Goal: Communication & Community: Answer question/provide support

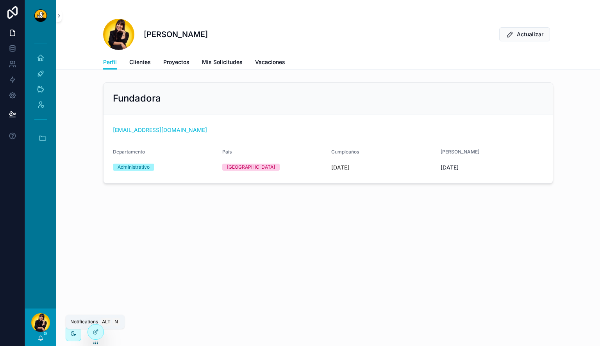
click at [42, 125] on icon "scrollable content" at bounding box center [41, 338] width 4 height 4
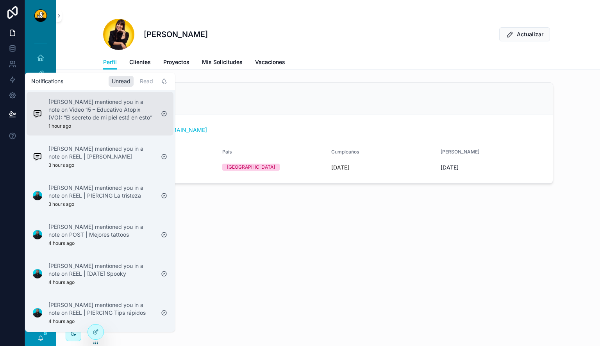
click at [90, 117] on p "[PERSON_NAME] mentioned you in a note on Video 15 – Educativo Atopix (VO): “El …" at bounding box center [101, 109] width 106 height 23
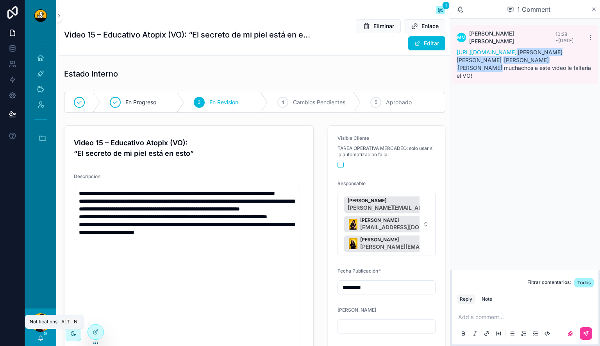
click at [39, 125] on icon "scrollable content" at bounding box center [41, 338] width 4 height 4
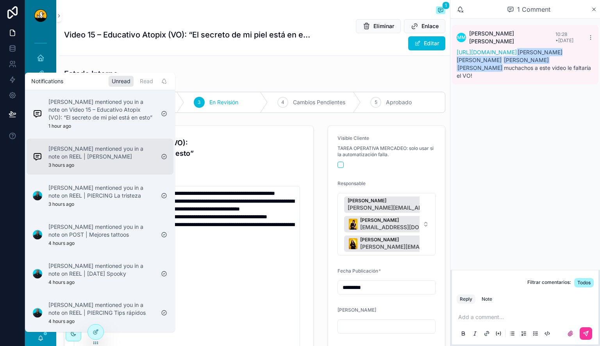
click at [113, 125] on p "[PERSON_NAME] mentioned you in a note on REEL | [PERSON_NAME]" at bounding box center [101, 153] width 106 height 16
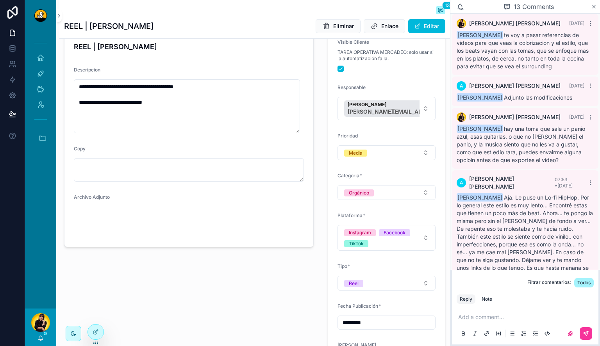
scroll to position [79, 0]
click at [107, 125] on video "scrollable content" at bounding box center [100, 222] width 53 height 27
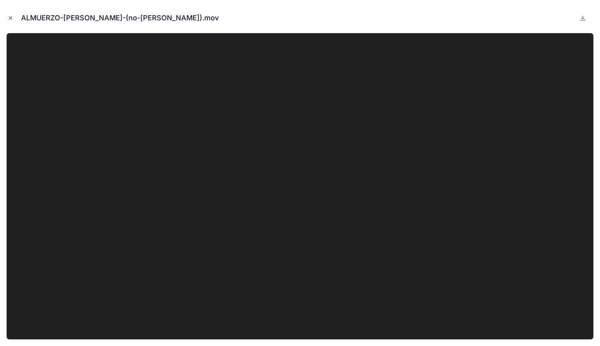
click at [9, 17] on icon "Close modal" at bounding box center [10, 17] width 5 height 5
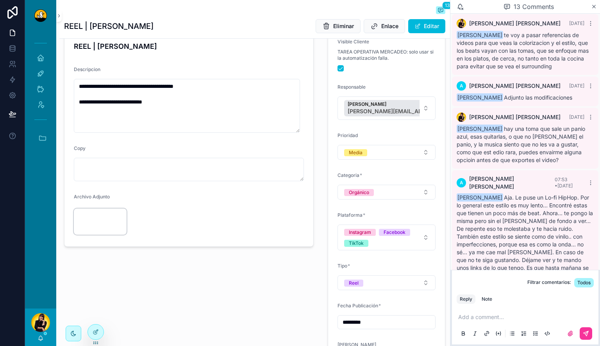
click at [100, 125] on video "scrollable content" at bounding box center [100, 222] width 53 height 27
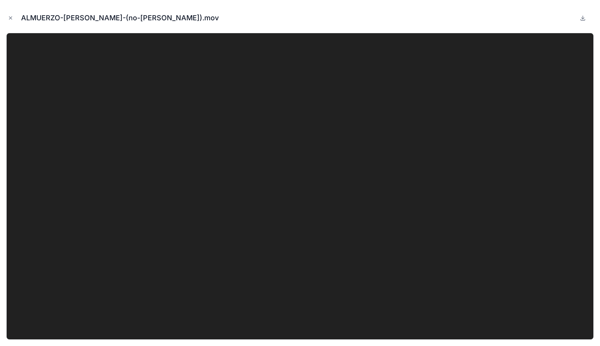
click at [197, 16] on button at bounding box center [582, 17] width 9 height 9
click at [11, 17] on icon "Close modal" at bounding box center [10, 17] width 5 height 5
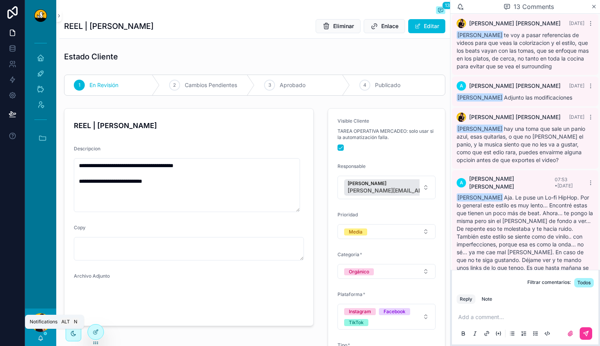
click at [42, 125] on icon "scrollable content" at bounding box center [41, 338] width 6 height 6
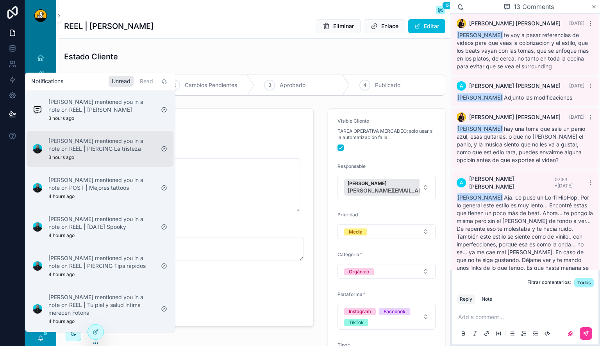
click at [117, 125] on div "[PERSON_NAME] mentioned you in a note on REEL | PIERCING La tristeza 3 hours ago" at bounding box center [101, 148] width 106 height 23
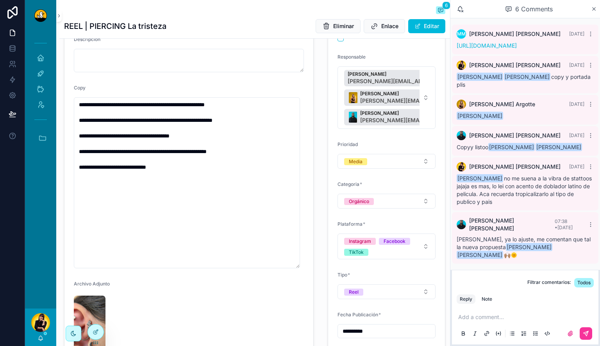
scroll to position [109, 0]
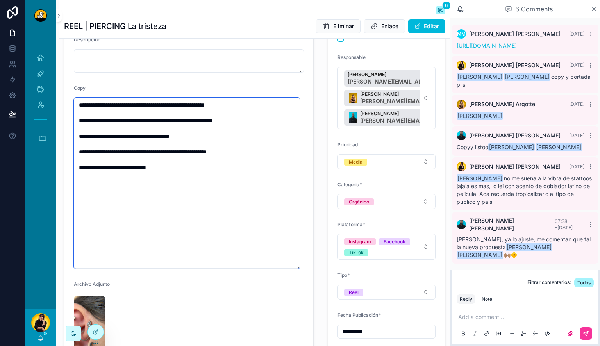
drag, startPoint x: 95, startPoint y: 105, endPoint x: 67, endPoint y: 103, distance: 27.4
click at [67, 103] on form "**********" at bounding box center [188, 182] width 249 height 364
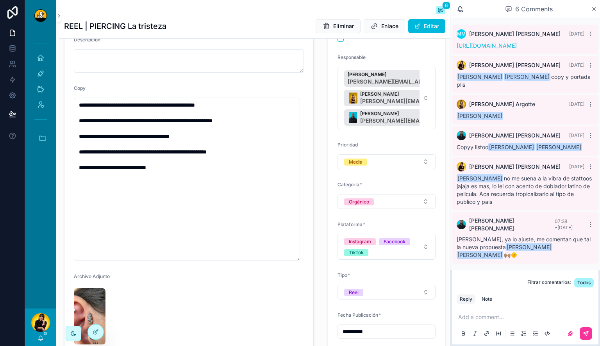
click at [197, 125] on div "**********" at bounding box center [386, 212] width 127 height 432
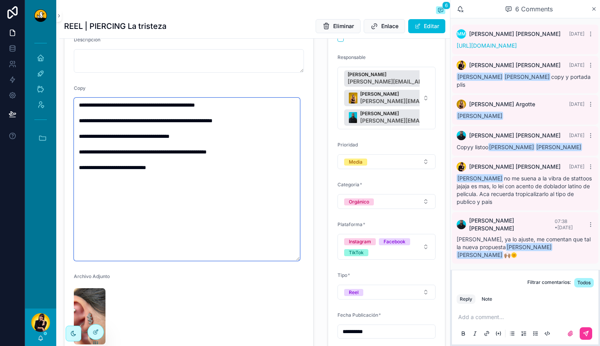
click at [139, 119] on textarea "**********" at bounding box center [187, 179] width 226 height 163
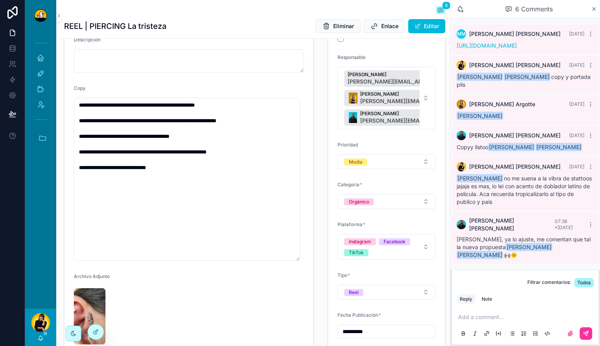
click at [197, 125] on div "**********" at bounding box center [188, 212] width 259 height 432
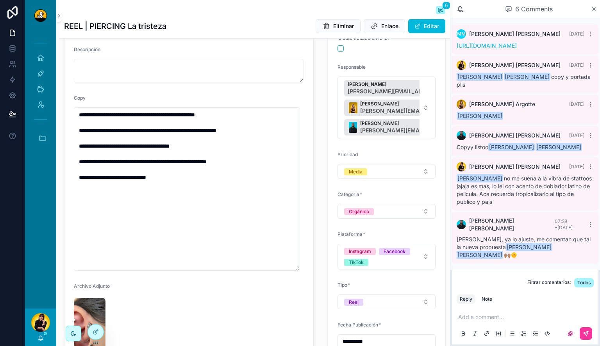
scroll to position [93, 0]
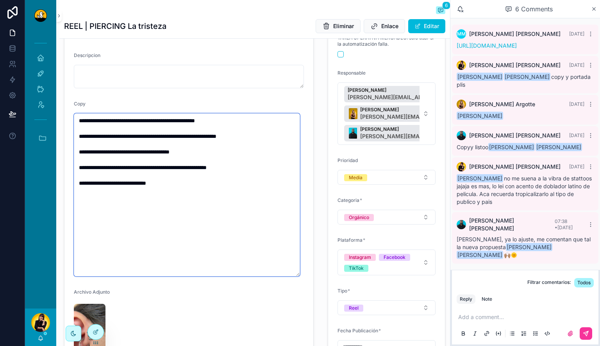
drag, startPoint x: 167, startPoint y: 138, endPoint x: 244, endPoint y: 139, distance: 77.0
click at [197, 125] on textarea "**********" at bounding box center [187, 194] width 226 height 163
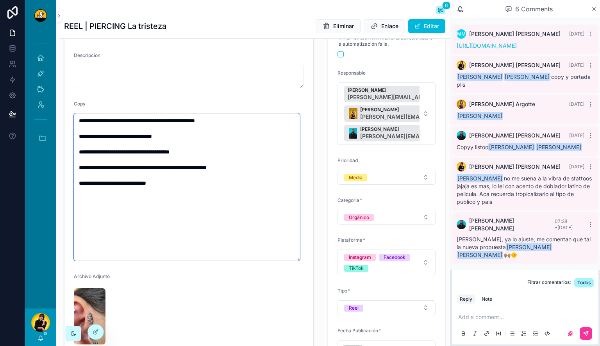
click at [142, 122] on textarea "**********" at bounding box center [187, 187] width 226 height 148
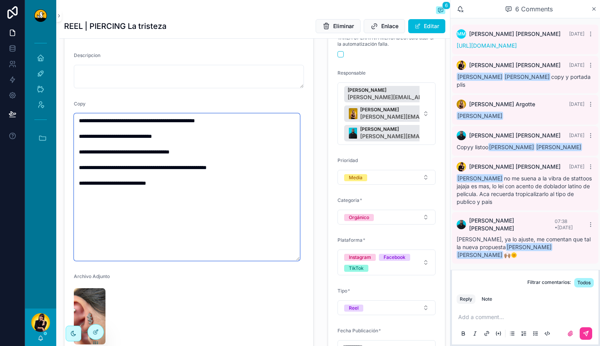
type textarea "**********"
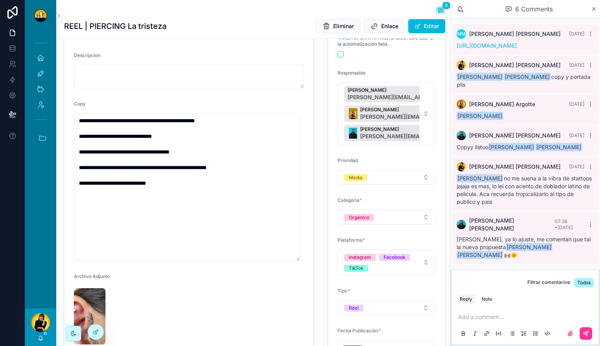
click at [197, 125] on p "scrollable content" at bounding box center [526, 317] width 137 height 8
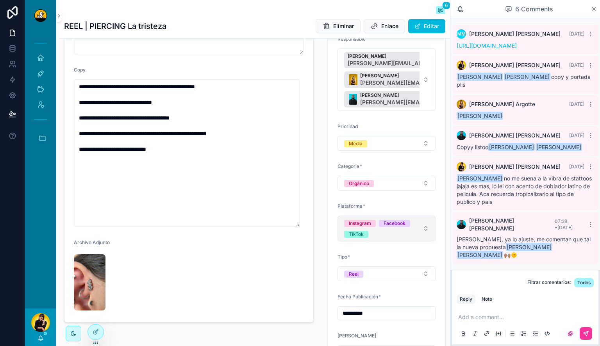
scroll to position [123, 0]
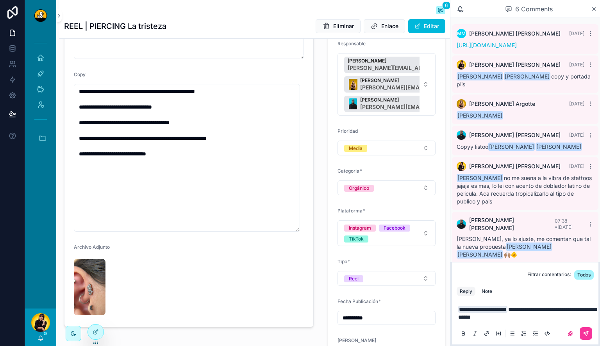
drag, startPoint x: 553, startPoint y: 321, endPoint x: 551, endPoint y: 316, distance: 4.7
click at [197, 125] on p "**********" at bounding box center [526, 313] width 137 height 16
drag, startPoint x: 546, startPoint y: 309, endPoint x: 551, endPoint y: 319, distance: 11.0
click at [197, 125] on p "**********" at bounding box center [526, 313] width 137 height 16
click at [197, 125] on button "Note" at bounding box center [487, 291] width 17 height 9
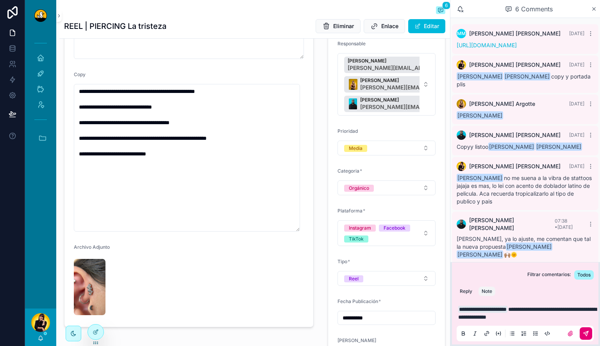
click at [197, 125] on icon "scrollable content" at bounding box center [586, 333] width 6 height 6
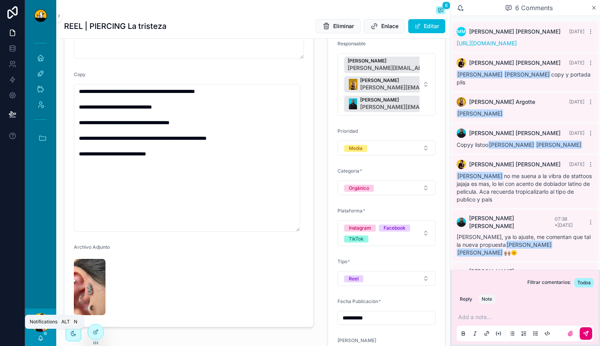
click at [39, 125] on icon "scrollable content" at bounding box center [41, 338] width 4 height 4
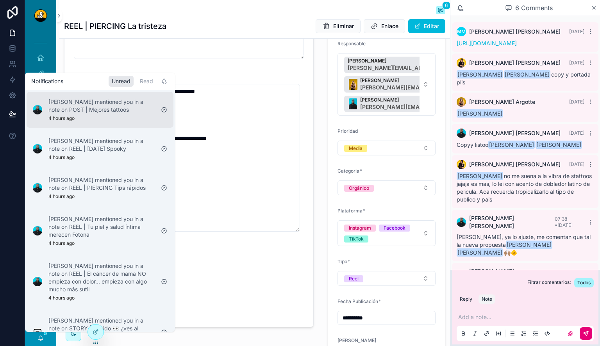
click at [119, 123] on div "[PERSON_NAME] mentioned you in a note on POST | Mejores tattoos 4 hours ago" at bounding box center [94, 110] width 128 height 30
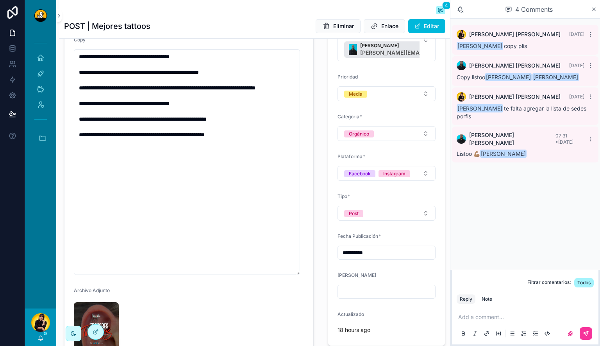
scroll to position [12, 0]
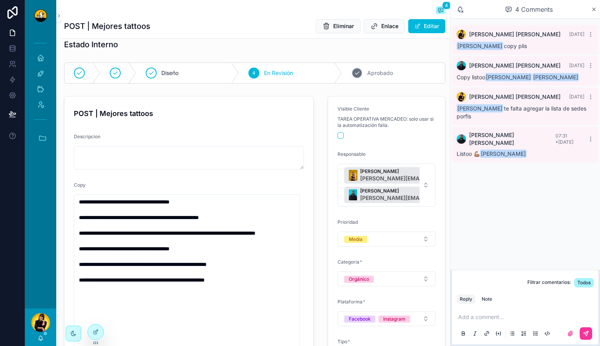
click at [197, 82] on div "5 Aprobado" at bounding box center [393, 73] width 103 height 20
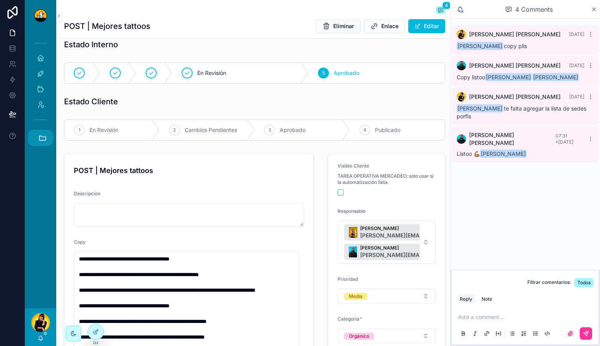
click at [43, 125] on icon "scrollable content" at bounding box center [42, 138] width 9 height 9
click at [42, 125] on icon "scrollable content" at bounding box center [41, 338] width 6 height 6
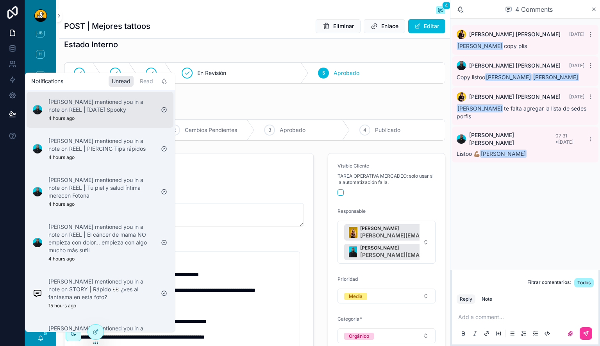
click at [100, 124] on div "[PERSON_NAME] mentioned you in a note on REEL | [DATE] Spooky 4 hours ago" at bounding box center [100, 110] width 147 height 36
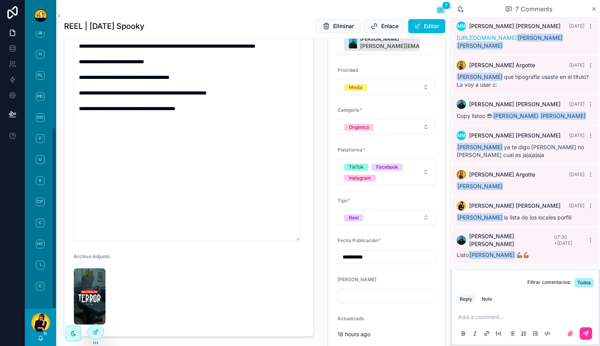
scroll to position [172, 0]
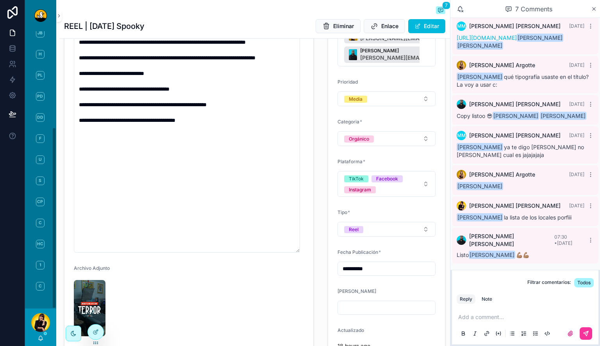
click at [43, 125] on icon "scrollable content" at bounding box center [41, 338] width 6 height 6
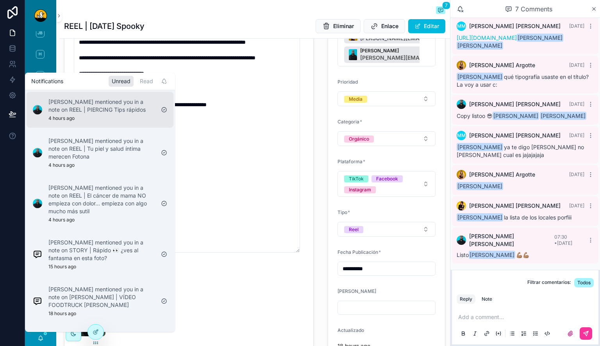
click at [141, 121] on div "[PERSON_NAME] mentioned you in a note on REEL | PIERCING Tips rápidos 4 hours a…" at bounding box center [101, 109] width 106 height 23
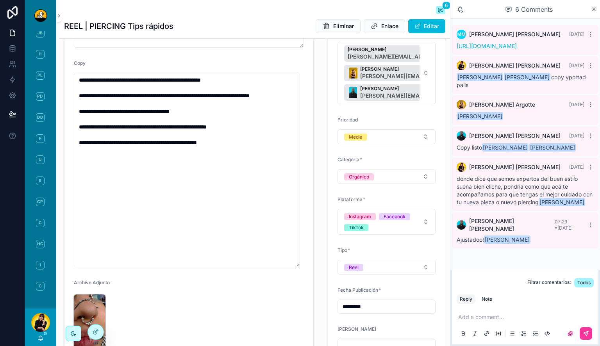
scroll to position [132, 0]
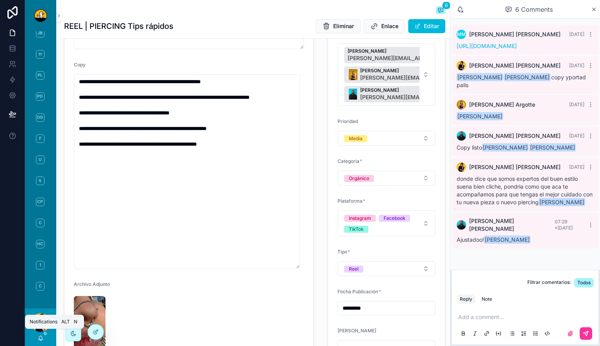
click at [42, 125] on icon "scrollable content" at bounding box center [41, 338] width 4 height 4
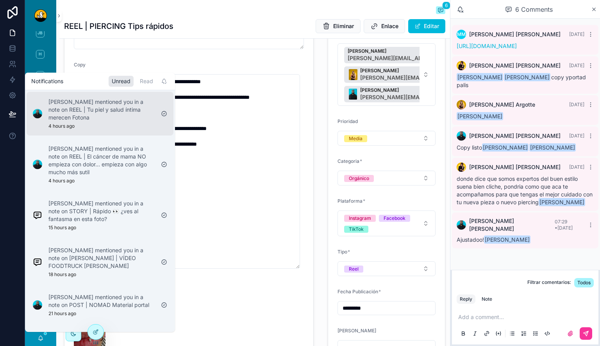
click at [145, 122] on div "[PERSON_NAME] mentioned you in a note on REEL | Tu piel y salud íntima merecen …" at bounding box center [101, 113] width 106 height 31
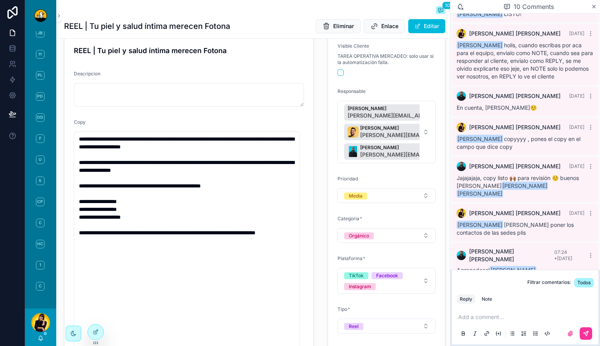
scroll to position [161, 0]
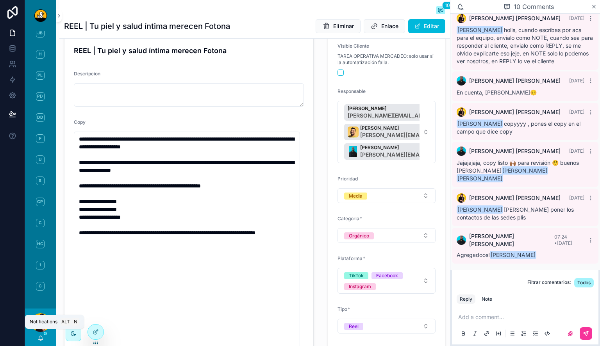
click at [38, 125] on icon "scrollable content" at bounding box center [41, 338] width 6 height 6
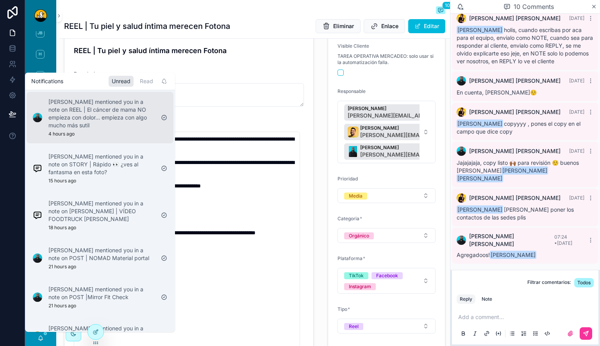
click at [142, 109] on p "[PERSON_NAME] mentioned you in a note on REEL | El cáncer de mama NO empieza co…" at bounding box center [101, 113] width 106 height 31
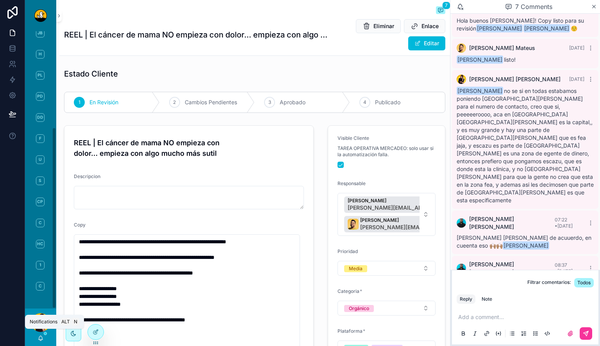
click at [41, 125] on icon "scrollable content" at bounding box center [41, 338] width 4 height 4
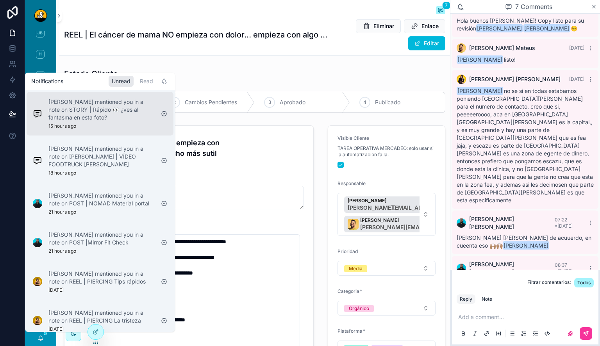
click at [128, 113] on p "[PERSON_NAME] mentioned you in a note on STORY | Rápido 👀 ¿ves al fantasma en e…" at bounding box center [101, 109] width 106 height 23
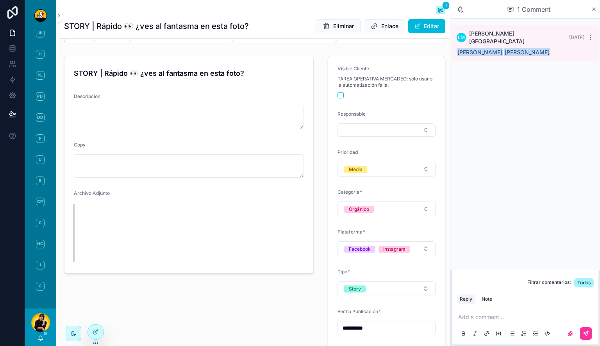
scroll to position [59, 0]
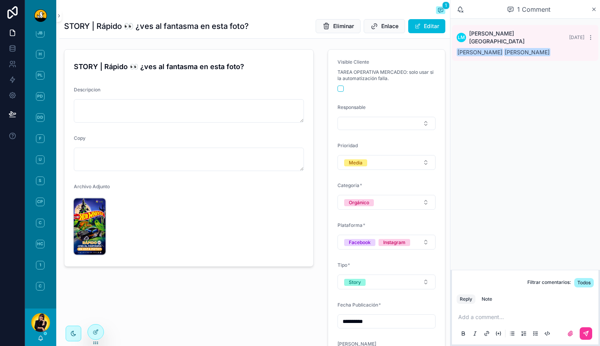
click at [85, 125] on img "scrollable content" at bounding box center [90, 226] width 32 height 56
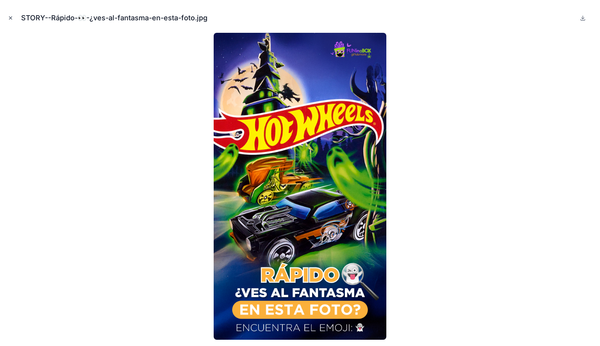
click at [9, 15] on button "Close modal" at bounding box center [10, 18] width 9 height 9
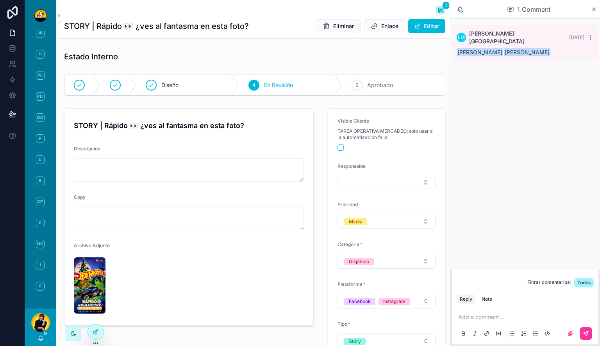
click at [197, 125] on p "scrollable content" at bounding box center [526, 317] width 137 height 8
click at [197, 125] on div "Note" at bounding box center [487, 299] width 11 height 6
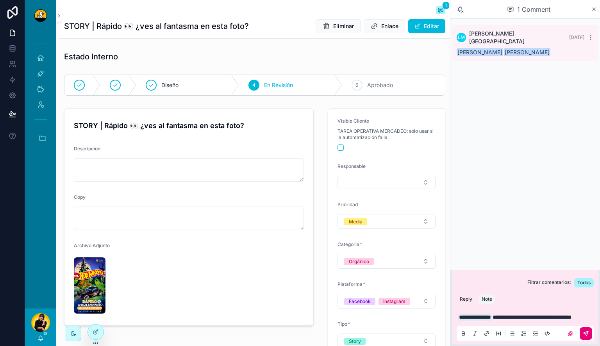
click at [197, 125] on icon "scrollable content" at bounding box center [586, 333] width 6 height 6
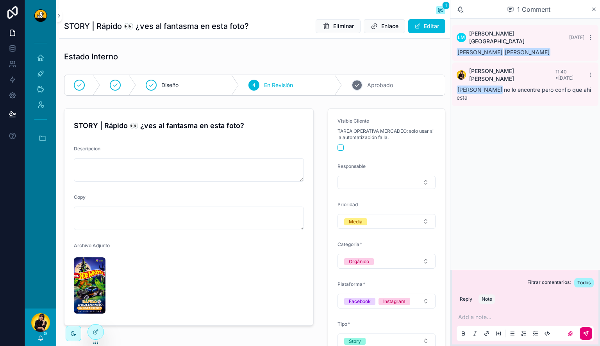
click at [197, 86] on span "Aprobado" at bounding box center [380, 85] width 26 height 8
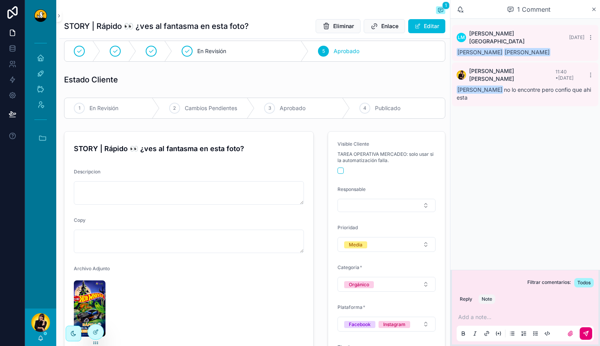
scroll to position [34, 0]
click at [45, 125] on div "[PERSON_NAME]" at bounding box center [40, 328] width 31 height 38
click at [43, 125] on icon "scrollable content" at bounding box center [41, 338] width 6 height 6
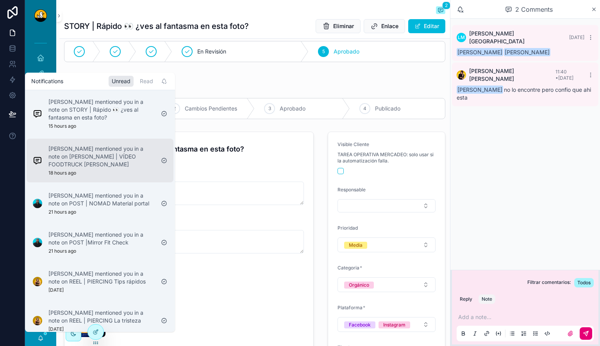
click at [105, 125] on p "[PERSON_NAME] mentioned you in a note on [PERSON_NAME] | VÍDEO FOODTRUCK [PERSO…" at bounding box center [101, 156] width 106 height 23
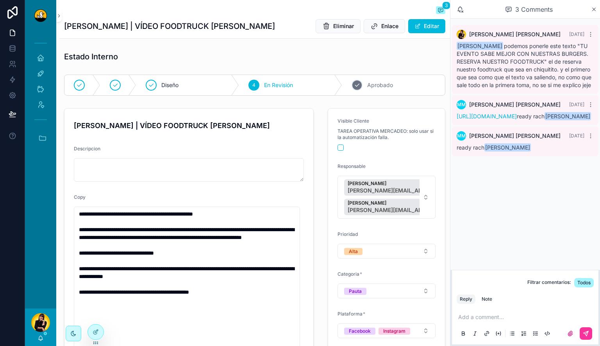
click at [197, 87] on div "5 Aprobado" at bounding box center [393, 85] width 103 height 20
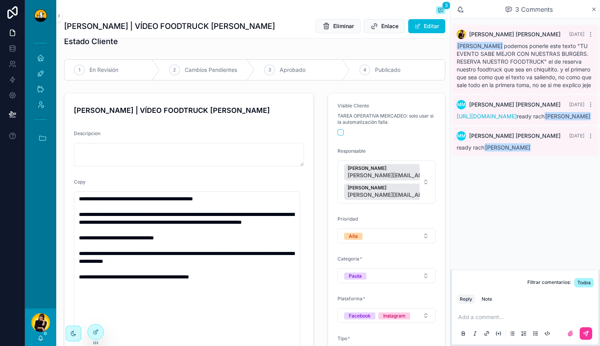
scroll to position [73, 0]
click at [42, 125] on icon "scrollable content" at bounding box center [41, 338] width 6 height 6
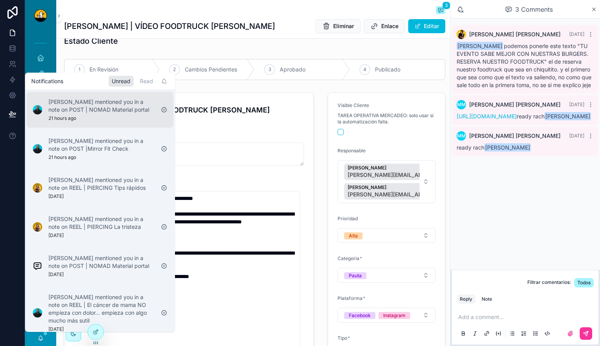
click at [130, 121] on div "[PERSON_NAME] mentioned you in a note on POST | NOMAD Material portal 21 hours …" at bounding box center [101, 109] width 106 height 23
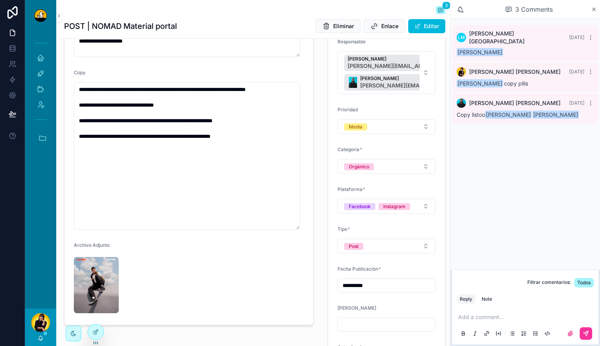
scroll to position [123, 0]
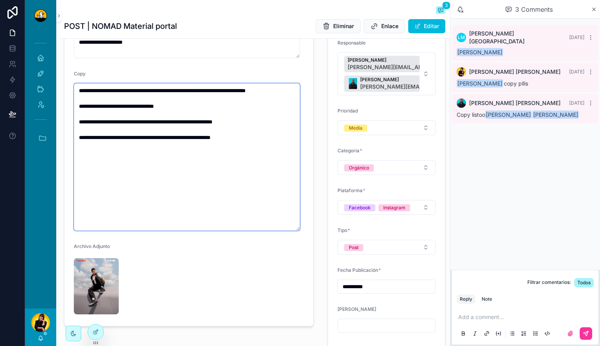
drag, startPoint x: 128, startPoint y: 105, endPoint x: 123, endPoint y: 105, distance: 4.7
click at [123, 105] on textarea "**********" at bounding box center [187, 157] width 226 height 148
type textarea "**********"
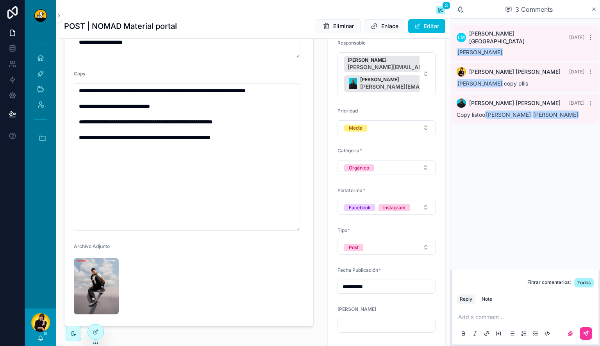
click at [197, 125] on div "**********" at bounding box center [188, 183] width 259 height 402
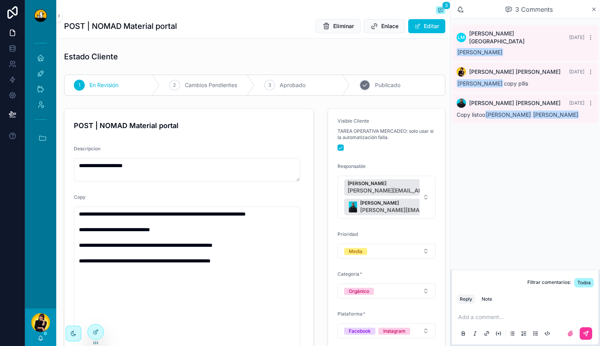
click at [197, 85] on div "4 Publicado" at bounding box center [397, 85] width 95 height 20
click at [100, 84] on span "En Revisión" at bounding box center [103, 85] width 29 height 8
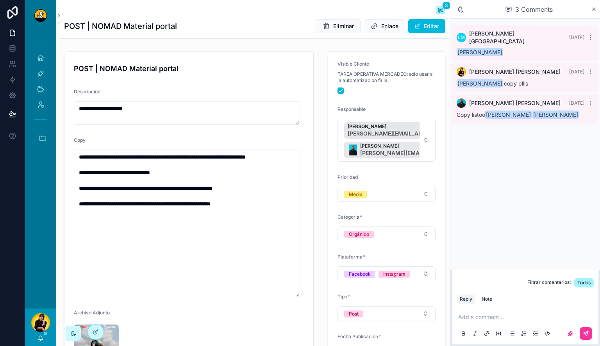
click at [197, 125] on p "scrollable content" at bounding box center [526, 317] width 137 height 8
click at [197, 125] on button "Note" at bounding box center [487, 299] width 17 height 9
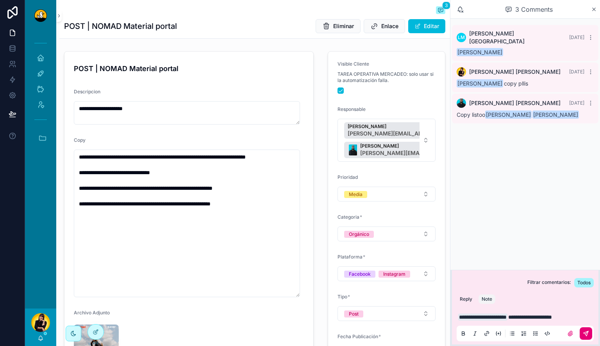
click at [197, 125] on icon "scrollable content" at bounding box center [586, 333] width 6 height 6
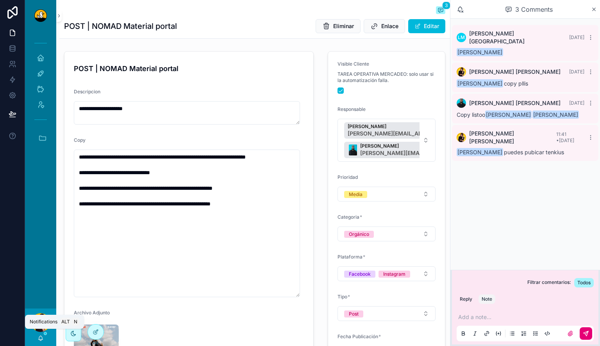
click at [41, 125] on icon "scrollable content" at bounding box center [41, 338] width 6 height 6
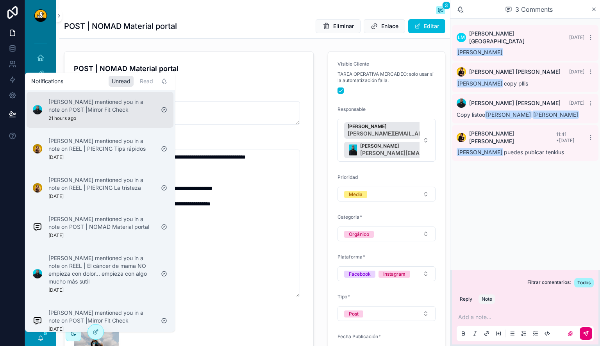
click at [105, 116] on div "[PERSON_NAME] mentioned you in a note on POST |Mirror Fit Check 21 hours ago" at bounding box center [101, 109] width 106 height 23
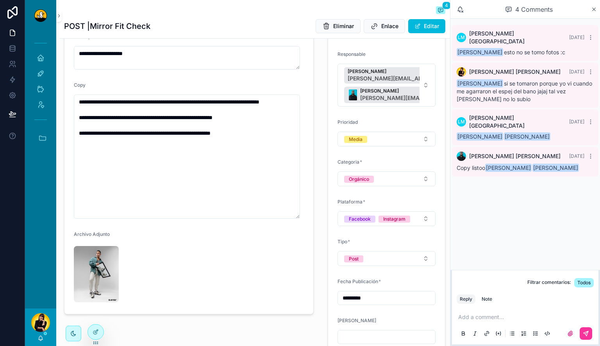
scroll to position [139, 0]
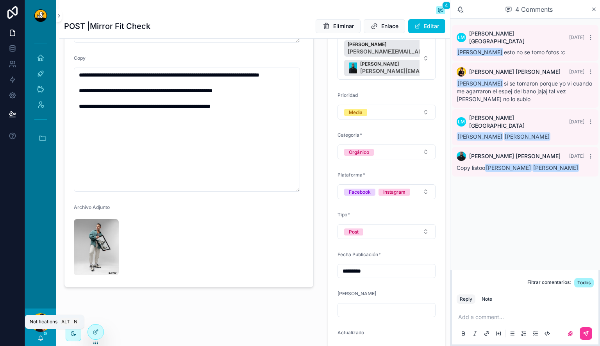
click at [41, 125] on icon "scrollable content" at bounding box center [41, 339] width 2 height 1
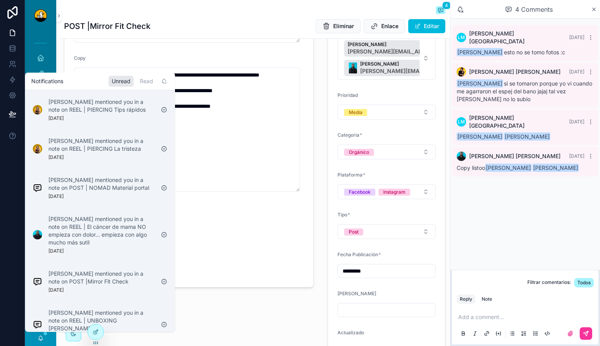
click at [124, 47] on form "**********" at bounding box center [188, 129] width 249 height 318
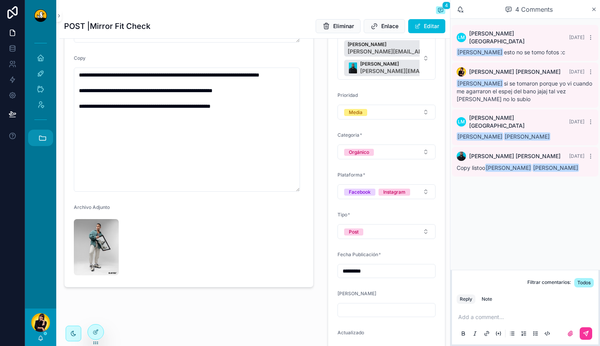
click at [40, 125] on icon "scrollable content" at bounding box center [42, 138] width 9 height 9
click at [41, 125] on span "DS" at bounding box center [40, 159] width 9 height 9
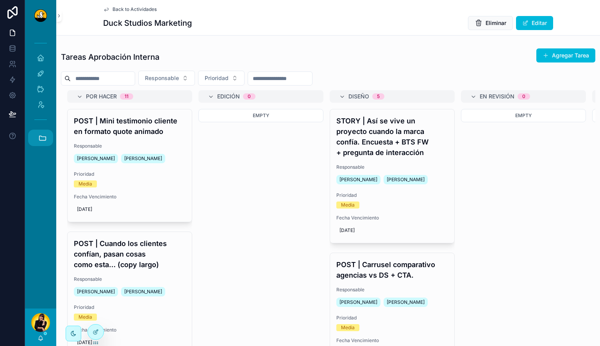
click at [48, 135] on button "Accesos rápidos" at bounding box center [40, 138] width 25 height 16
click at [44, 182] on span "JB" at bounding box center [40, 180] width 9 height 9
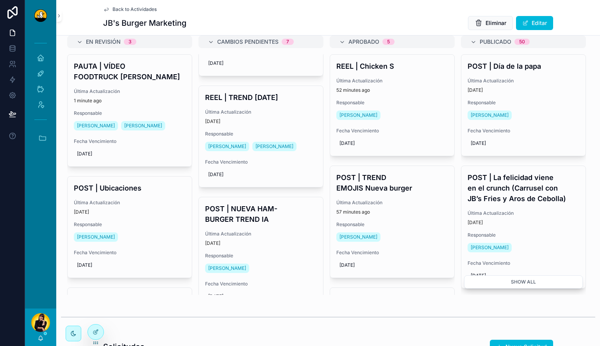
scroll to position [643, 0]
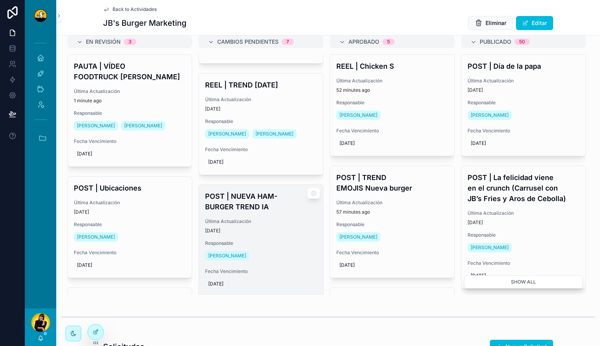
click at [261, 211] on h4 "POST | NUEVA HAM-BURGER TREND IA" at bounding box center [261, 201] width 112 height 21
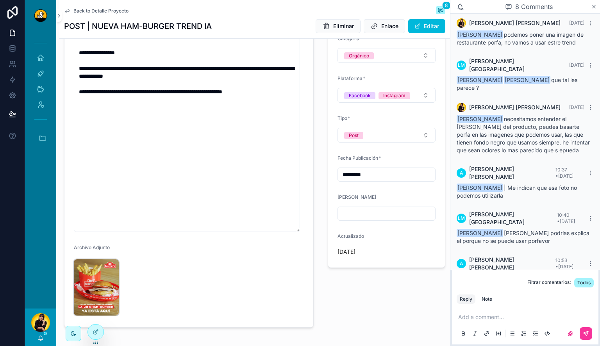
scroll to position [216, 0]
click at [100, 286] on img "scrollable content" at bounding box center [96, 287] width 45 height 56
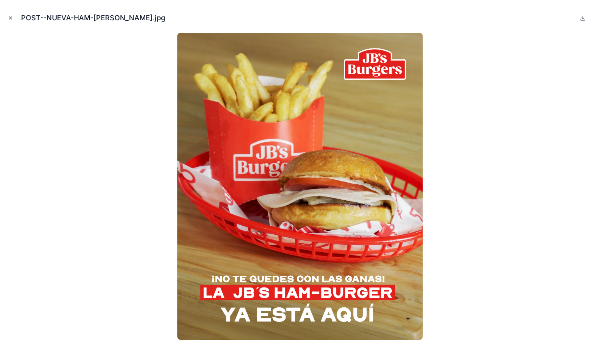
click at [11, 20] on icon "Close modal" at bounding box center [10, 17] width 5 height 5
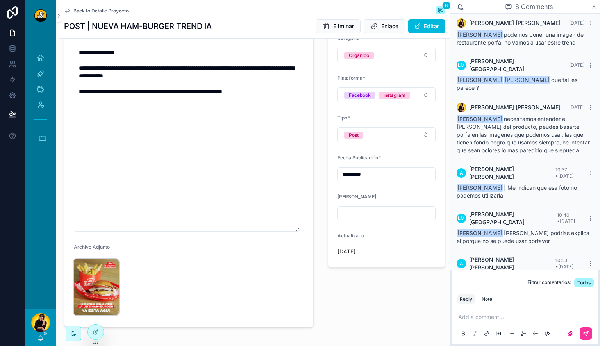
click at [114, 276] on img "scrollable content" at bounding box center [96, 287] width 45 height 56
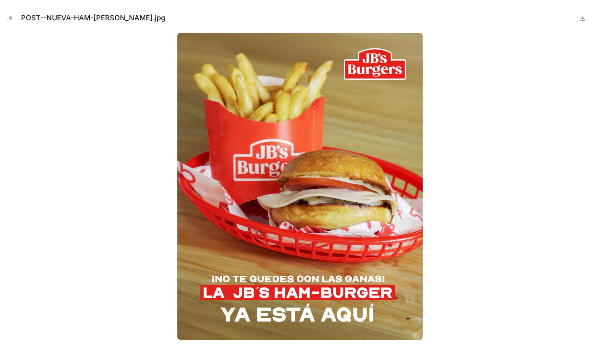
click at [11, 19] on icon "Close modal" at bounding box center [10, 17] width 5 height 5
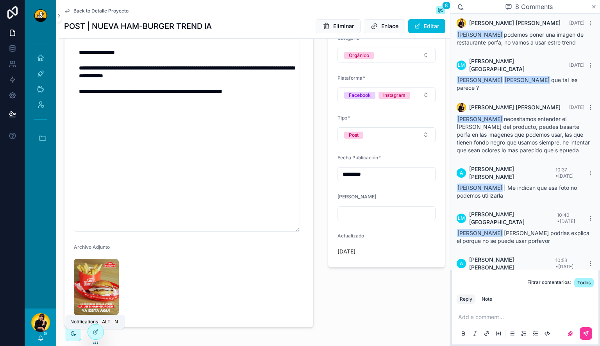
click at [39, 338] on icon "scrollable content" at bounding box center [41, 338] width 6 height 6
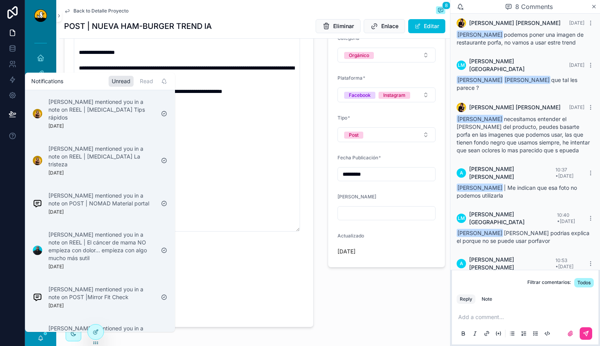
click at [211, 246] on form "**********" at bounding box center [188, 109] width 249 height 435
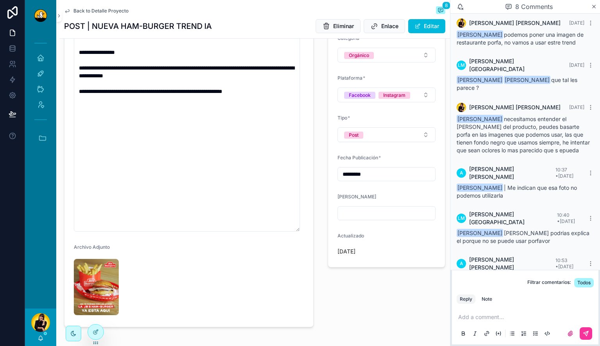
click at [92, 8] on div "Back to Detalle Proyecto 8" at bounding box center [254, 10] width 381 height 9
click at [92, 8] on span "Back to Detalle Proyecto" at bounding box center [100, 11] width 55 height 6
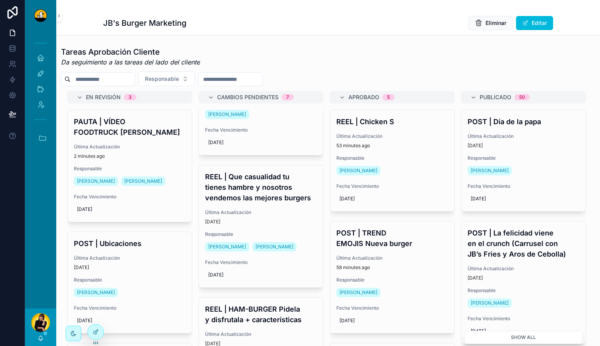
scroll to position [650, 0]
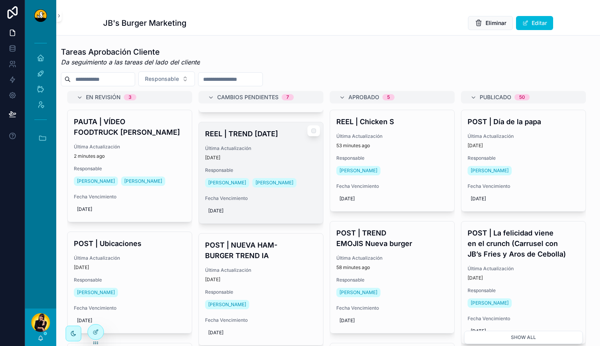
click at [266, 149] on span "Última Actualización" at bounding box center [261, 148] width 112 height 6
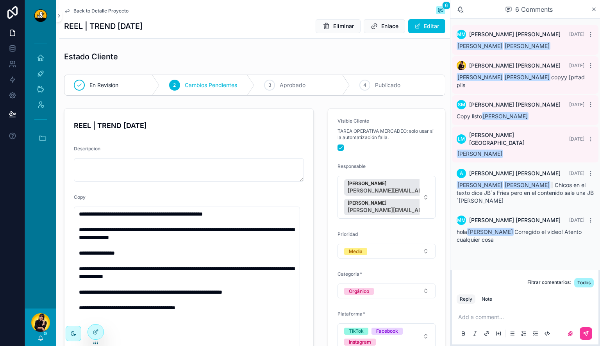
click at [107, 12] on span "Back to Detalle Proyecto" at bounding box center [100, 11] width 55 height 6
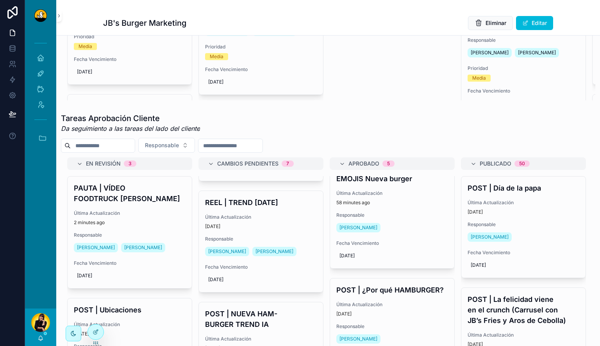
scroll to position [650, 0]
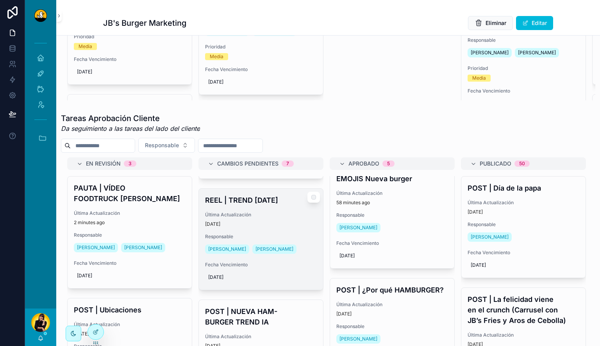
click at [270, 213] on div "REEL | TREND HALLOWEEN Última Actualización 1 day ago Responsable Miguel Madriz…" at bounding box center [261, 239] width 124 height 101
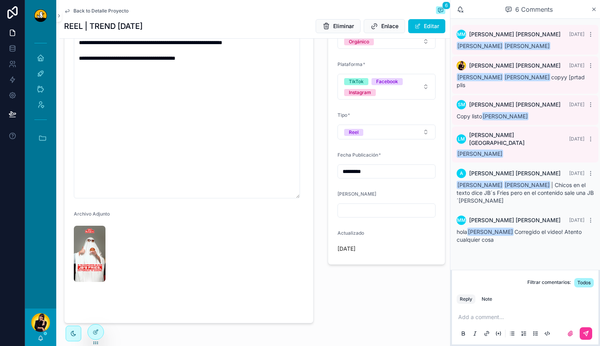
click at [501, 316] on p "scrollable content" at bounding box center [526, 317] width 137 height 8
click at [587, 330] on button "scrollable content" at bounding box center [586, 333] width 13 height 13
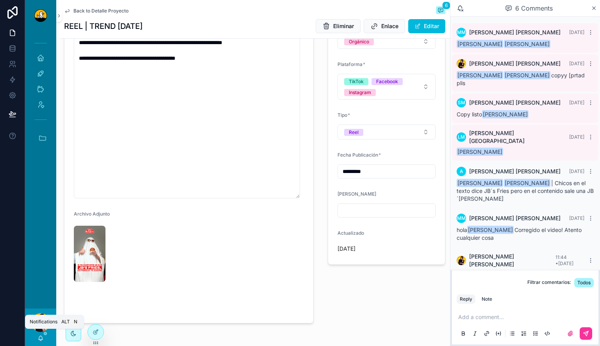
click at [41, 339] on icon "scrollable content" at bounding box center [41, 338] width 6 height 6
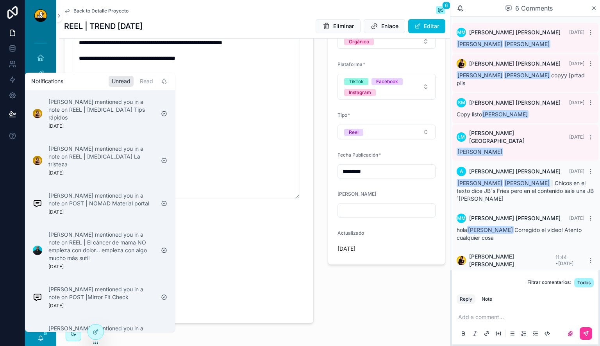
click at [110, 13] on span "Back to Detalle Proyecto" at bounding box center [100, 11] width 55 height 6
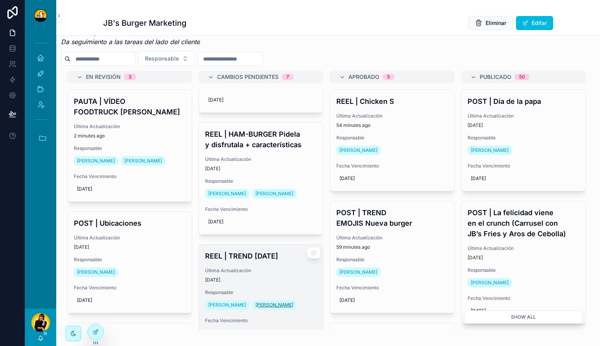
scroll to position [500, 0]
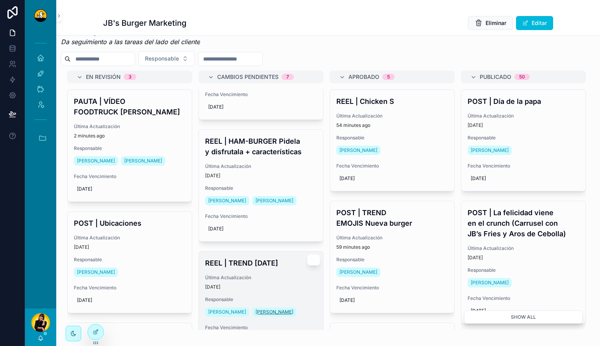
click at [284, 164] on div "REEL | HAM-BURGER Pidela y disfrutala + características Última Actualización 1 …" at bounding box center [261, 186] width 124 height 112
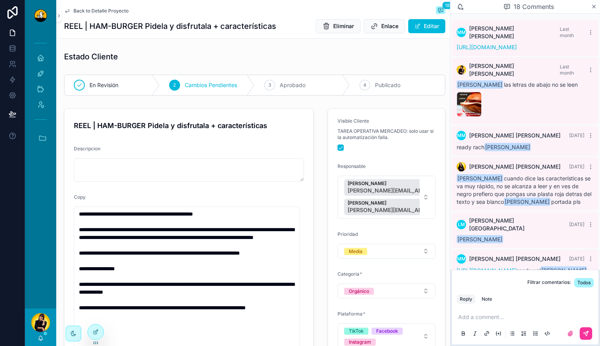
scroll to position [567, 0]
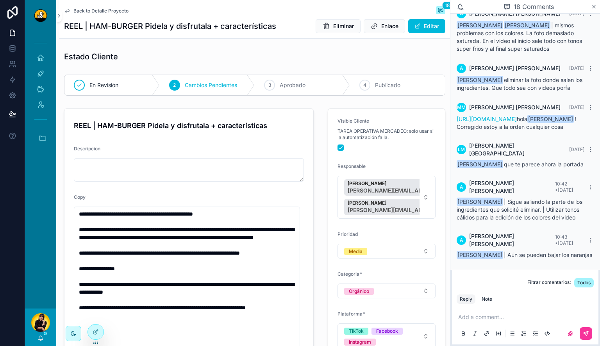
drag, startPoint x: 519, startPoint y: 162, endPoint x: 519, endPoint y: 168, distance: 6.3
click at [519, 168] on div "Andrey Chacon Reyes que te parece ahora la portada" at bounding box center [525, 165] width 137 height 8
drag, startPoint x: 543, startPoint y: 209, endPoint x: 497, endPoint y: 199, distance: 47.2
click at [497, 199] on span "Miguel Madriz | Sigue saliendo la parte de los ingredientes que solicité elimin…" at bounding box center [520, 209] width 126 height 22
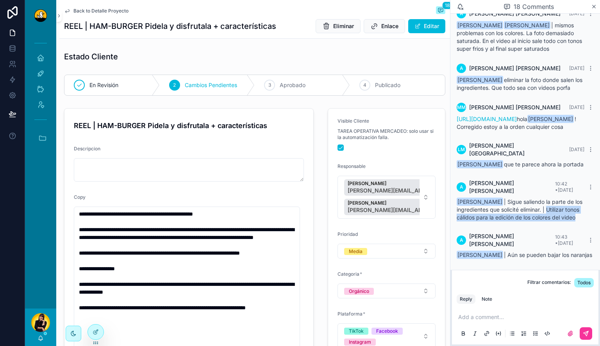
drag, startPoint x: 548, startPoint y: 207, endPoint x: 589, endPoint y: 218, distance: 42.4
click at [589, 218] on div "A Andrey Chacon Reyes 10:42 • Today Miguel Madriz | Sigue saliendo la parte de …" at bounding box center [525, 201] width 146 height 52
click at [583, 218] on div "Miguel Madriz | Sigue saliendo la parte de los ingredientes que solicité elimin…" at bounding box center [525, 209] width 137 height 23
drag, startPoint x: 583, startPoint y: 218, endPoint x: 550, endPoint y: 209, distance: 34.5
click at [550, 209] on div "Miguel Madriz | Sigue saliendo la parte de los ingredientes que solicité elimin…" at bounding box center [525, 209] width 137 height 23
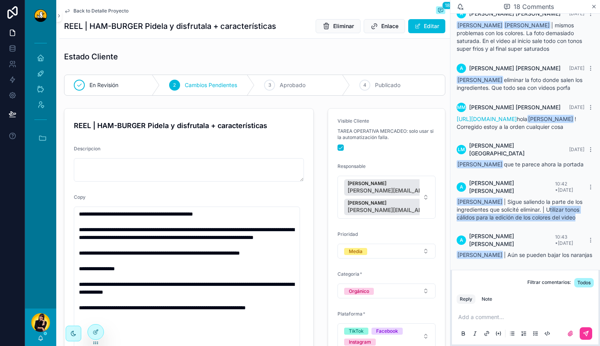
click at [550, 209] on span "Miguel Madriz | Sigue saliendo la parte de los ingredientes que solicité elimin…" at bounding box center [520, 209] width 126 height 22
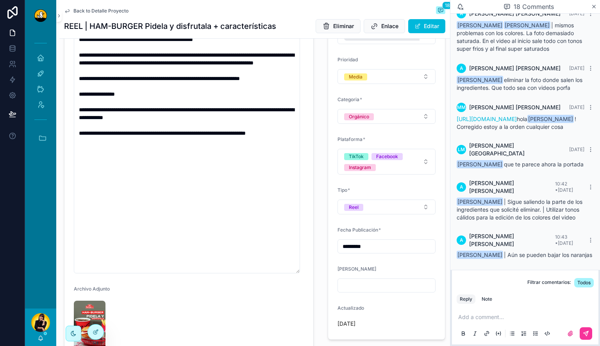
scroll to position [263, 0]
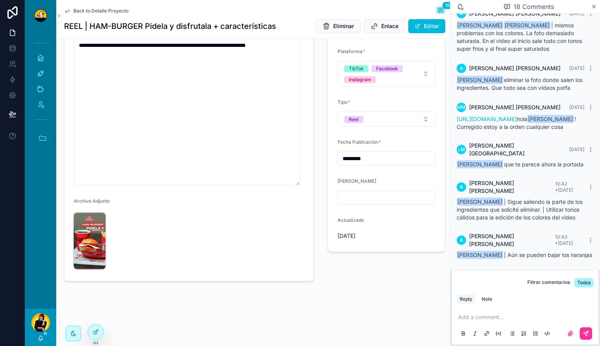
click at [95, 250] on img "scrollable content" at bounding box center [90, 241] width 32 height 56
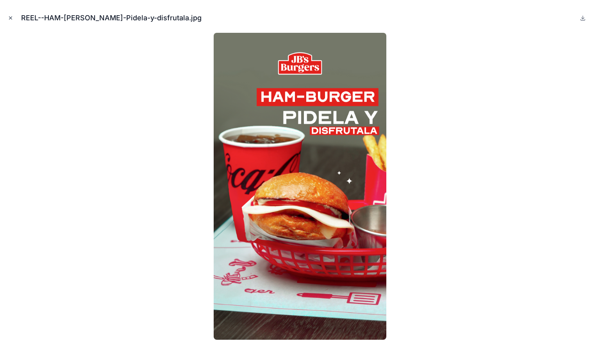
click at [11, 20] on icon "Close modal" at bounding box center [10, 17] width 5 height 5
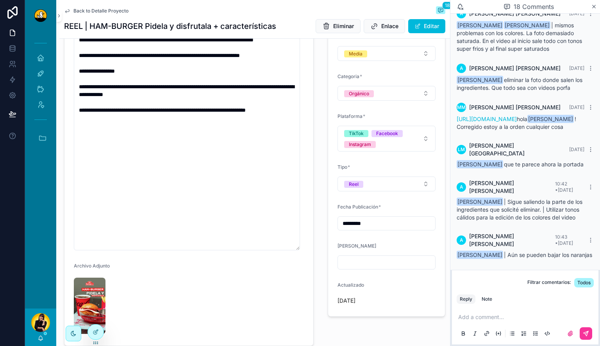
scroll to position [195, 0]
